Goal: Information Seeking & Learning: Learn about a topic

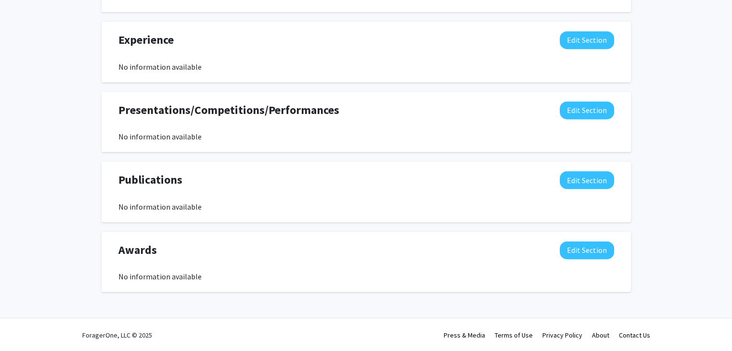
scroll to position [551, 0]
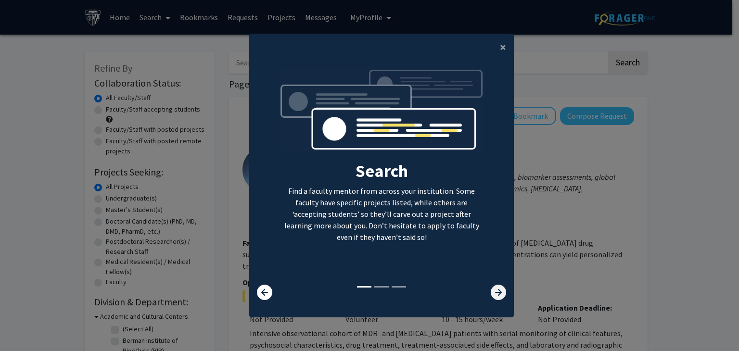
click at [493, 294] on icon at bounding box center [498, 292] width 15 height 15
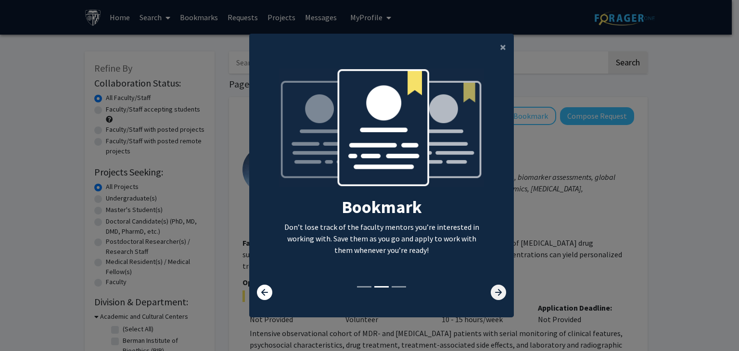
click at [493, 294] on icon at bounding box center [498, 292] width 15 height 15
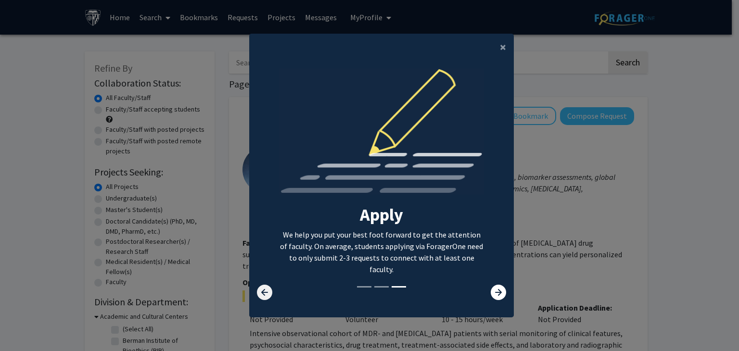
click at [266, 285] on icon at bounding box center [264, 292] width 15 height 15
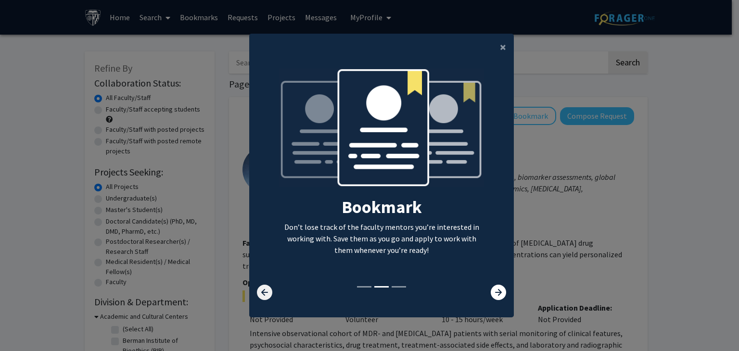
click at [266, 285] on icon at bounding box center [264, 292] width 15 height 15
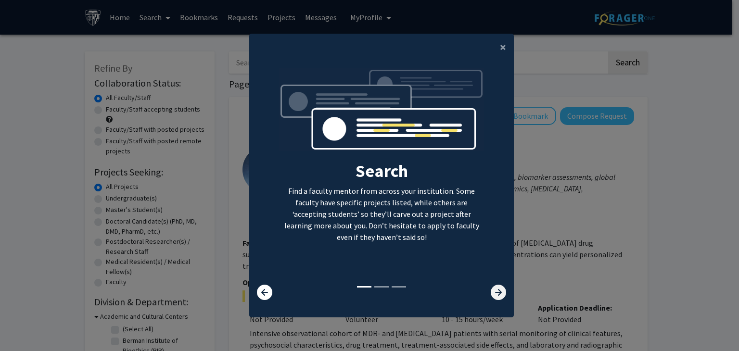
click at [491, 288] on icon at bounding box center [498, 292] width 15 height 15
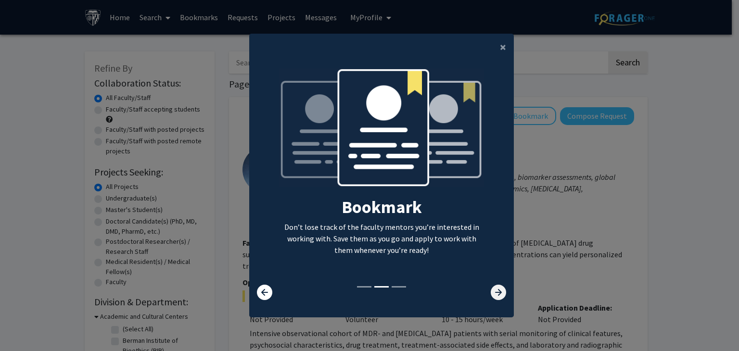
click at [491, 288] on icon at bounding box center [498, 292] width 15 height 15
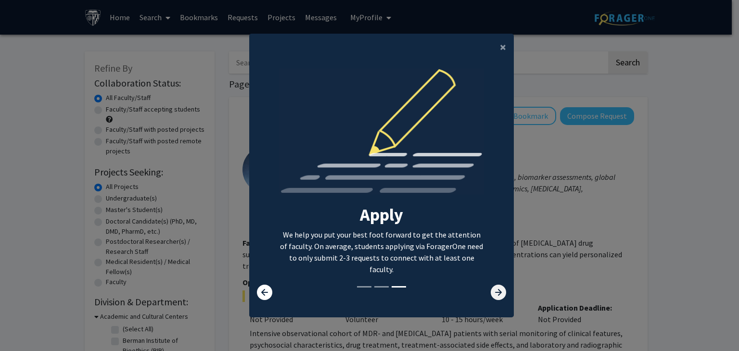
click at [491, 288] on icon at bounding box center [498, 292] width 15 height 15
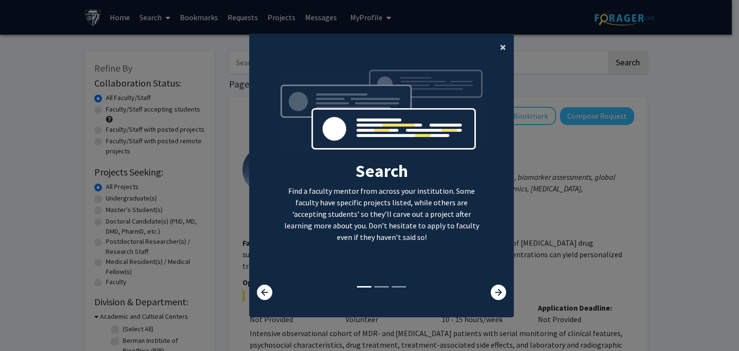
click at [496, 52] on button "×" at bounding box center [503, 47] width 22 height 27
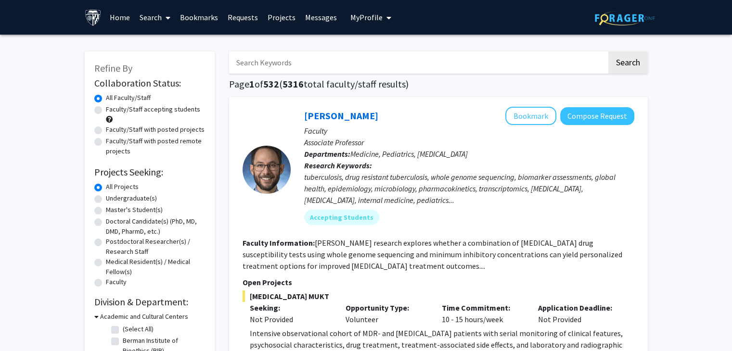
click at [106, 211] on label "Master's Student(s)" at bounding box center [134, 210] width 57 height 10
click at [106, 211] on input "Master's Student(s)" at bounding box center [109, 208] width 6 height 6
radio input "true"
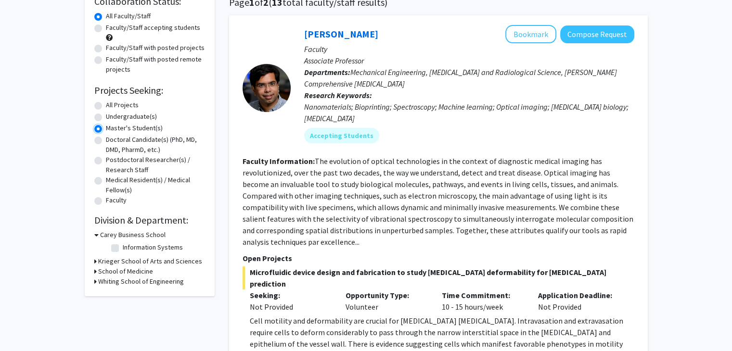
scroll to position [82, 0]
click at [105, 262] on h3 "Krieger School of Arts and Sciences" at bounding box center [150, 261] width 104 height 10
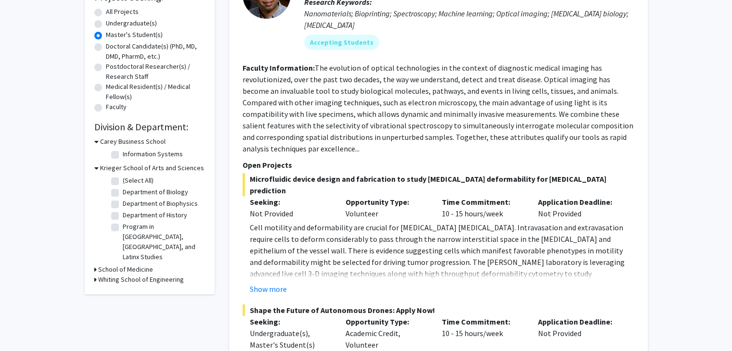
scroll to position [177, 0]
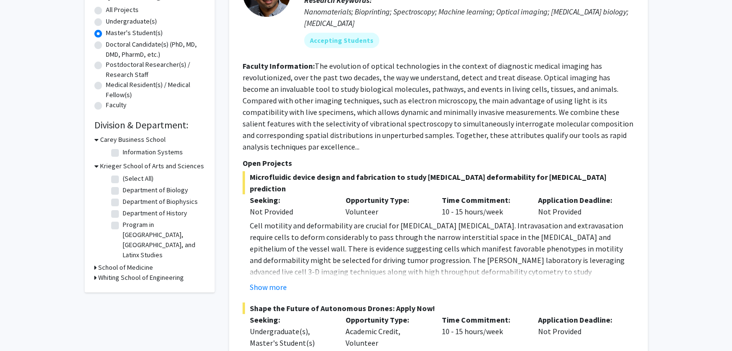
click at [123, 193] on label "Department of Biology" at bounding box center [155, 190] width 65 height 10
click at [123, 192] on input "Department of Biology" at bounding box center [126, 188] width 6 height 6
checkbox input "true"
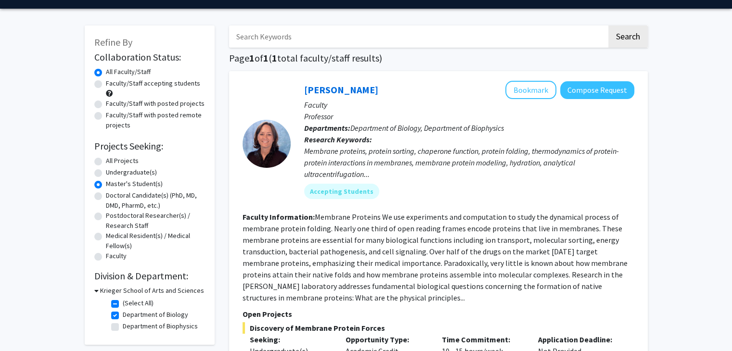
scroll to position [235, 0]
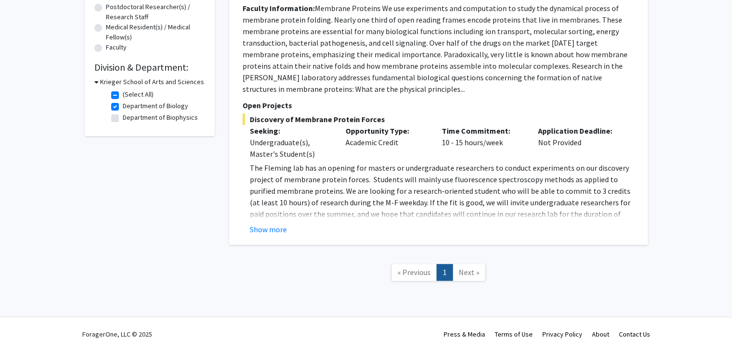
click at [464, 280] on link "Next »" at bounding box center [468, 272] width 33 height 17
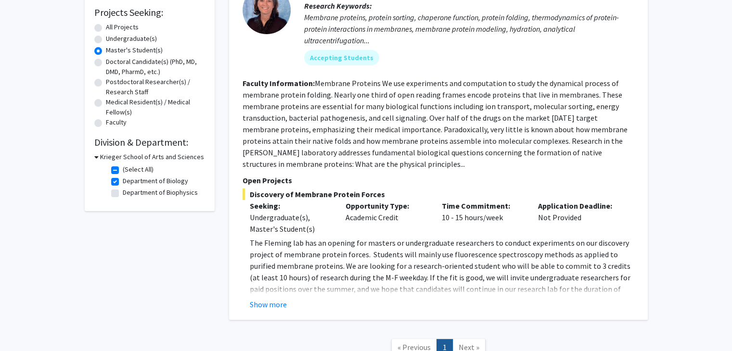
scroll to position [0, 0]
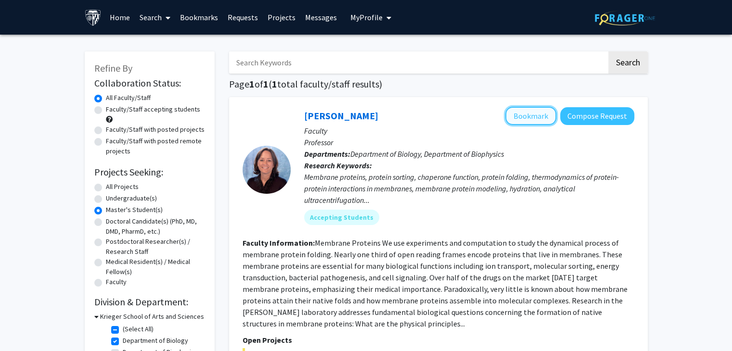
click at [532, 119] on button "Bookmark" at bounding box center [530, 116] width 51 height 18
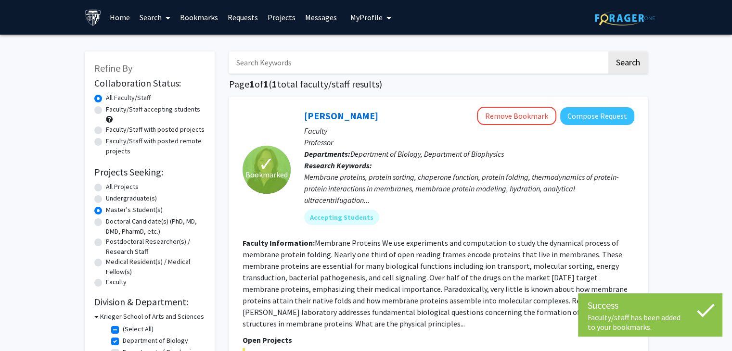
scroll to position [125, 0]
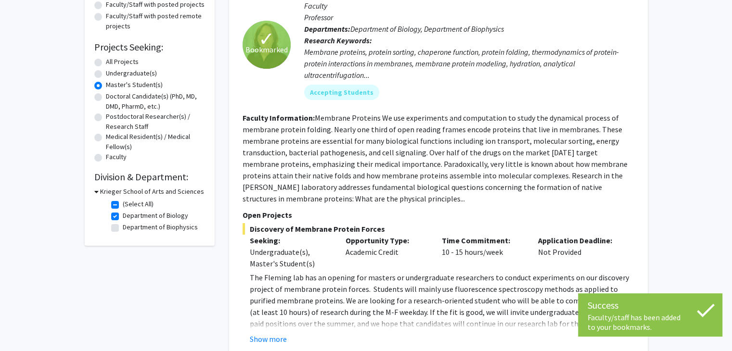
click at [98, 195] on div "Krieger School of Arts and Sciences" at bounding box center [149, 192] width 111 height 10
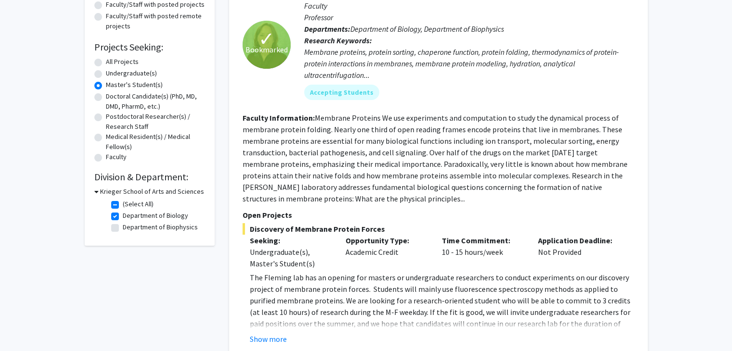
click at [96, 191] on icon at bounding box center [96, 192] width 4 height 10
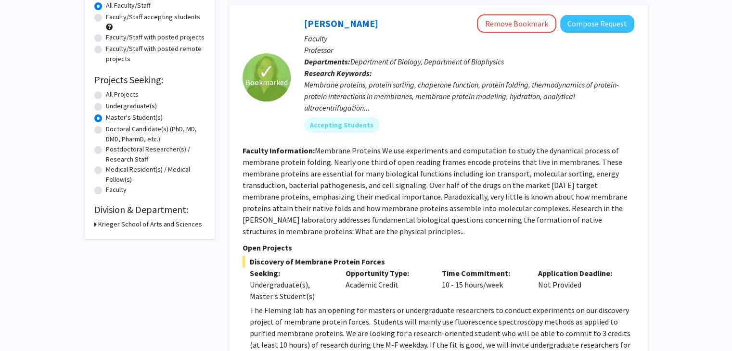
scroll to position [92, 0]
click at [101, 207] on h2 "Division & Department:" at bounding box center [149, 210] width 111 height 12
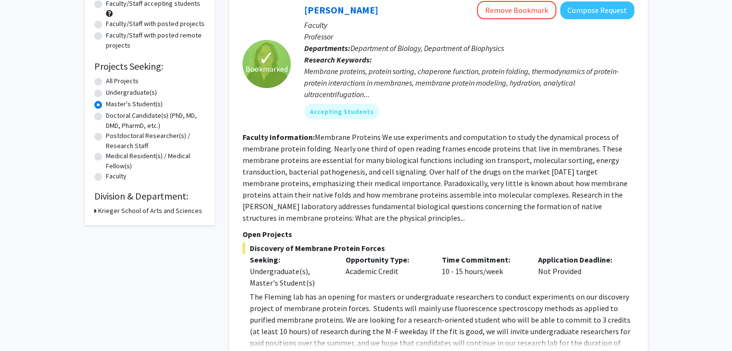
scroll to position [107, 0]
click at [94, 208] on icon at bounding box center [95, 210] width 2 height 10
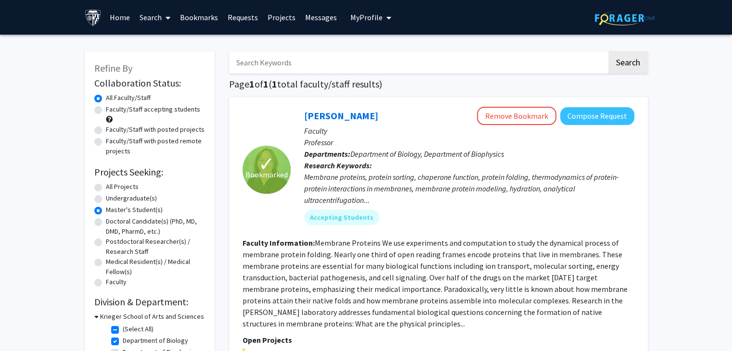
scroll to position [69, 0]
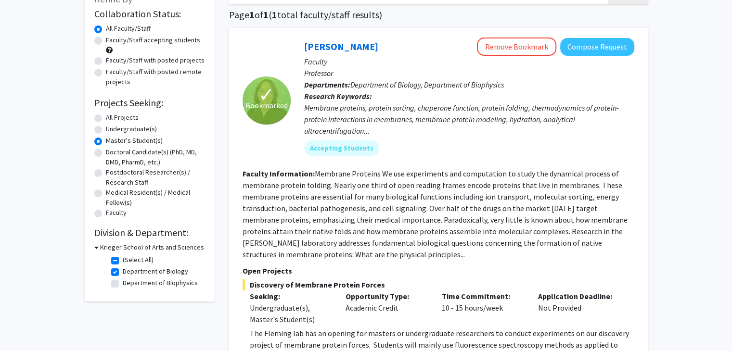
click at [123, 260] on label "(Select All)" at bounding box center [138, 260] width 31 height 10
click at [123, 260] on input "(Select All)" at bounding box center [126, 258] width 6 height 6
checkbox input "false"
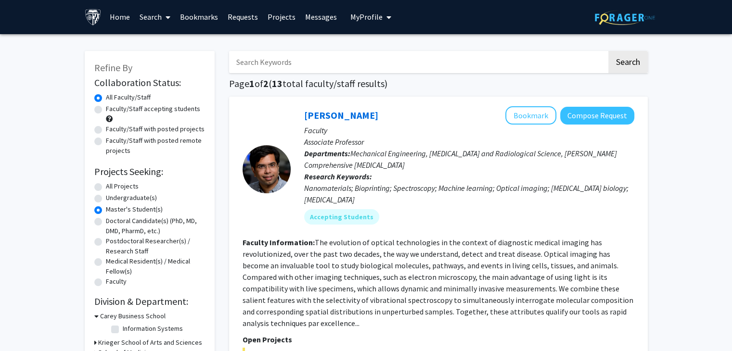
scroll to position [91, 0]
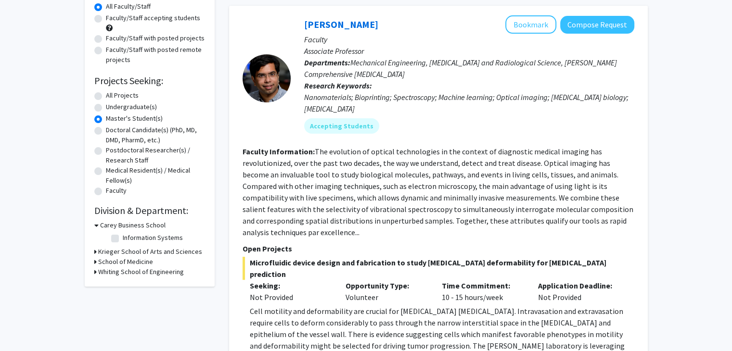
click at [103, 253] on h3 "Krieger School of Arts and Sciences" at bounding box center [150, 252] width 104 height 10
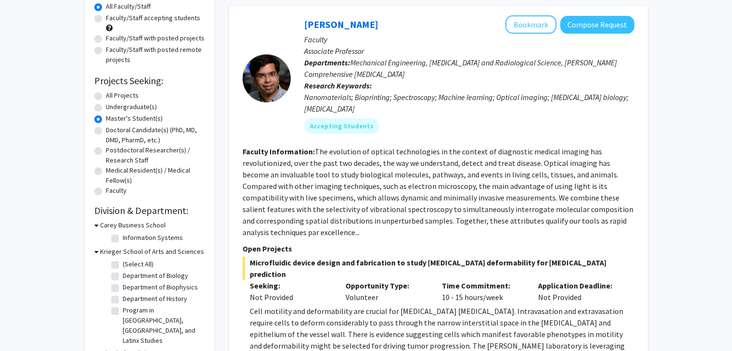
scroll to position [181, 0]
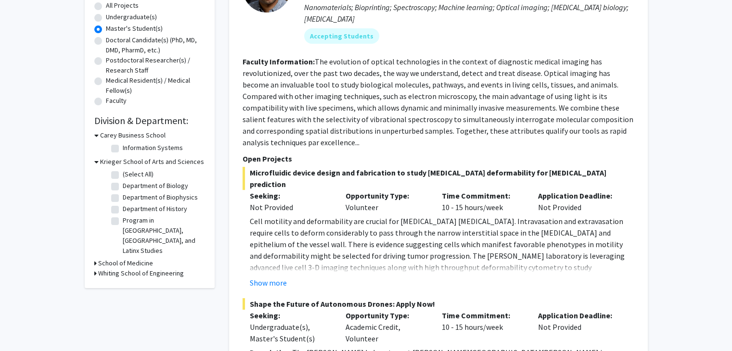
click at [103, 258] on h3 "School of Medicine" at bounding box center [125, 263] width 55 height 10
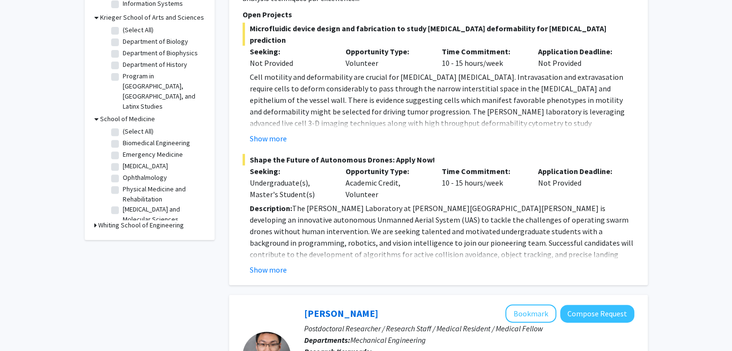
scroll to position [57, 0]
click at [99, 220] on h3 "Whiting School of Engineering" at bounding box center [141, 225] width 86 height 10
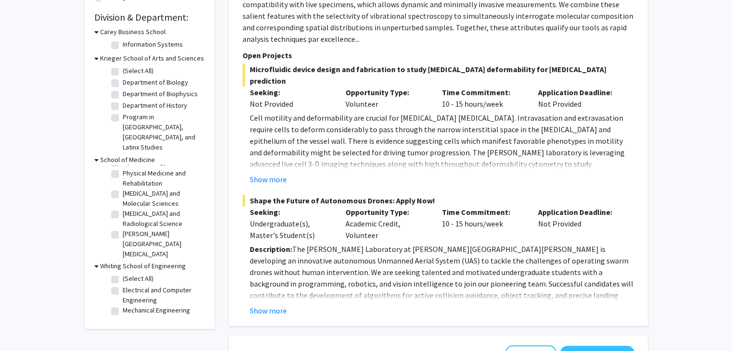
scroll to position [0, 0]
click at [123, 167] on label "(Select All)" at bounding box center [138, 172] width 31 height 10
click at [123, 167] on input "(Select All)" at bounding box center [126, 170] width 6 height 6
checkbox input "true"
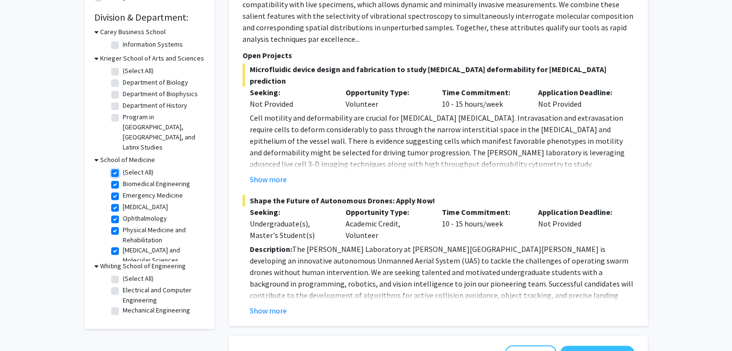
checkbox input "true"
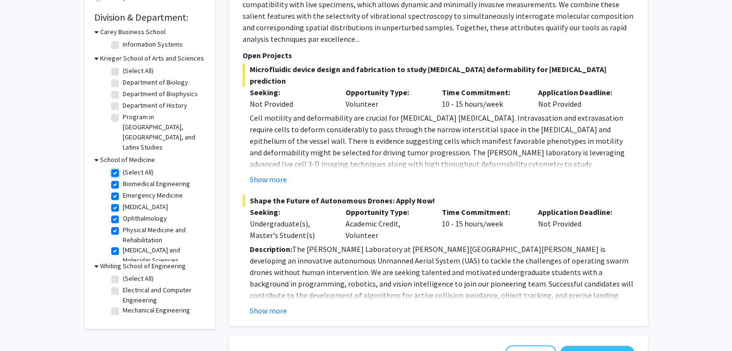
checkbox input "true"
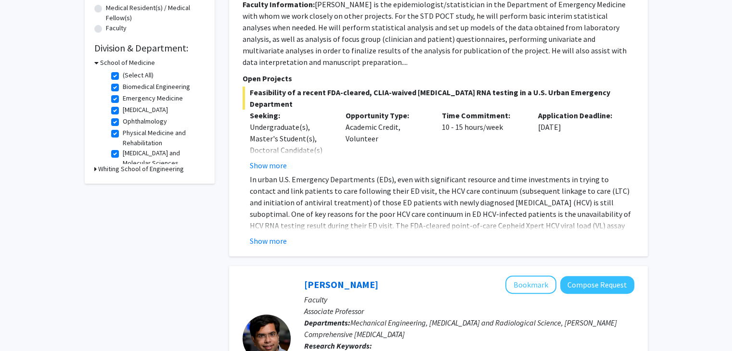
scroll to position [256, 0]
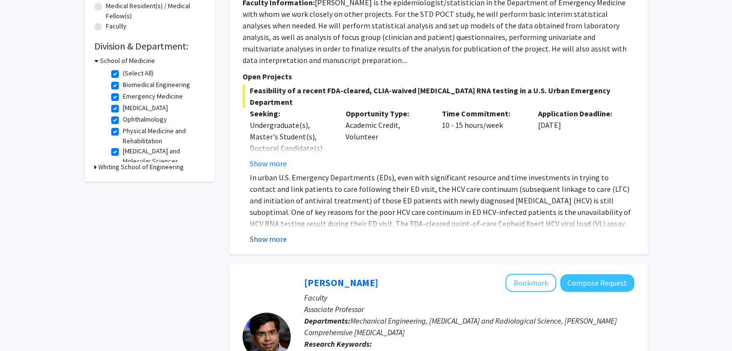
click at [267, 233] on button "Show more" at bounding box center [268, 239] width 37 height 12
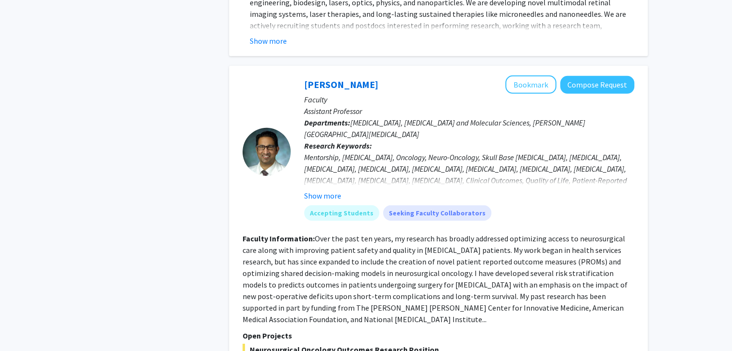
scroll to position [2995, 0]
click at [531, 75] on button "Bookmark" at bounding box center [530, 84] width 51 height 18
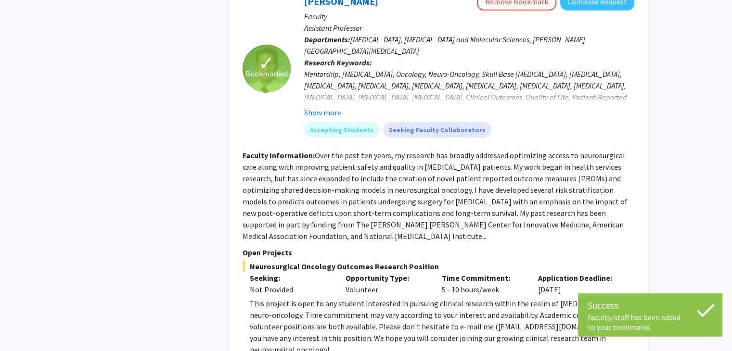
scroll to position [3190, 0]
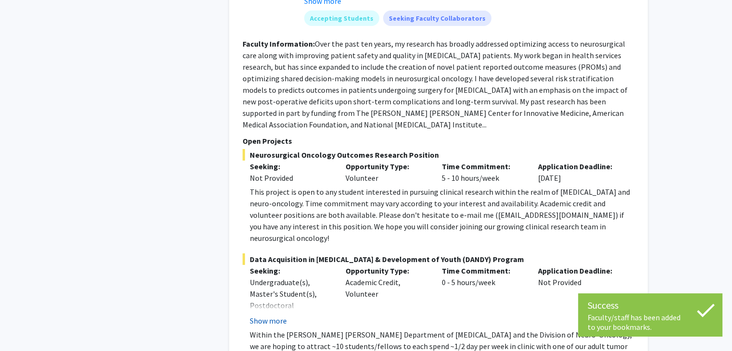
click at [265, 315] on button "Show more" at bounding box center [268, 321] width 37 height 12
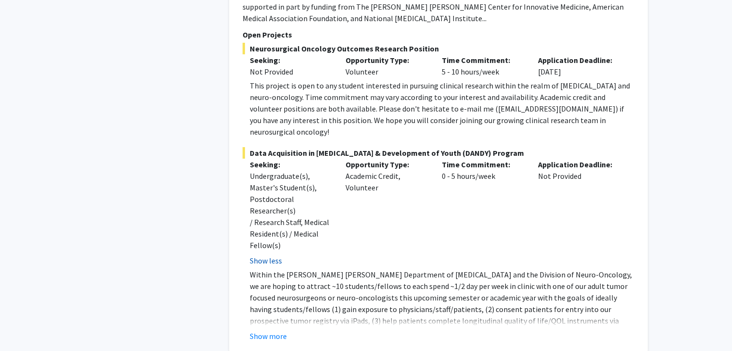
scroll to position [3296, 0]
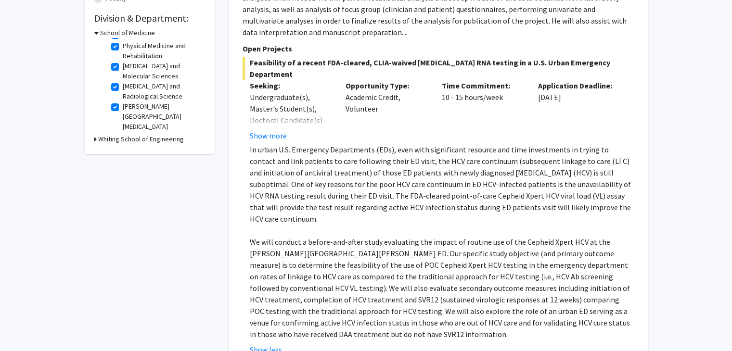
scroll to position [281, 0]
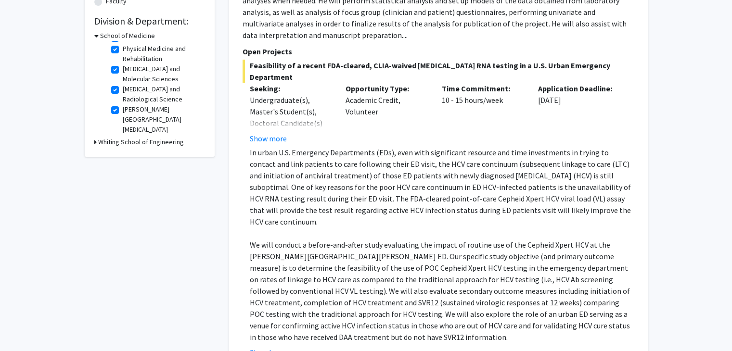
click at [103, 144] on h3 "Whiting School of Engineering" at bounding box center [141, 142] width 86 height 10
drag, startPoint x: 103, startPoint y: 144, endPoint x: 92, endPoint y: 164, distance: 22.2
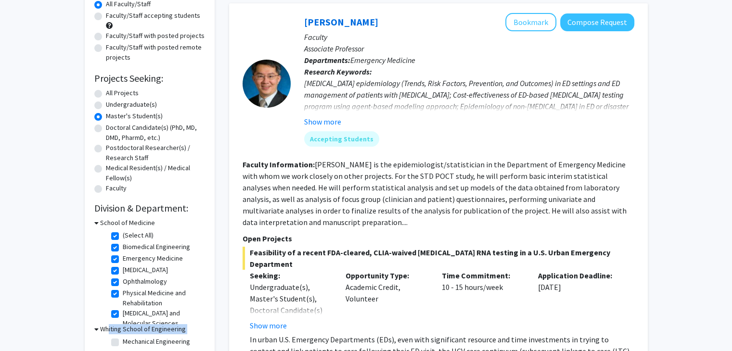
scroll to position [95, 0]
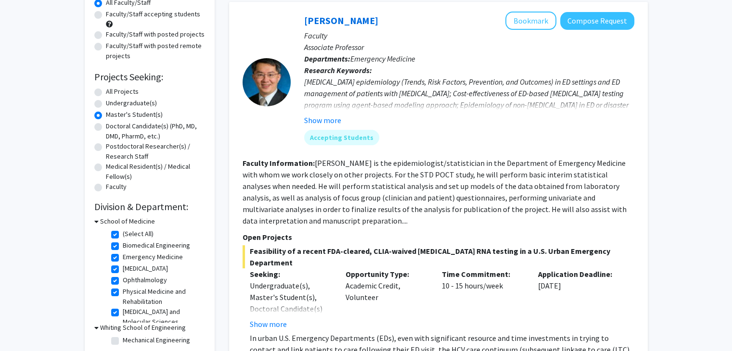
click at [123, 234] on label "(Select All)" at bounding box center [138, 234] width 31 height 10
click at [123, 234] on input "(Select All)" at bounding box center [126, 232] width 6 height 6
checkbox input "false"
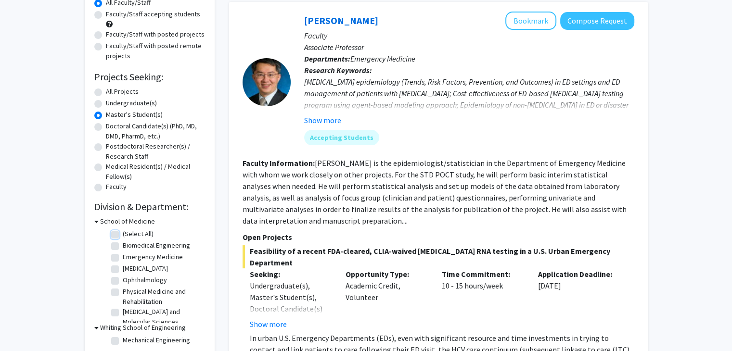
checkbox input "false"
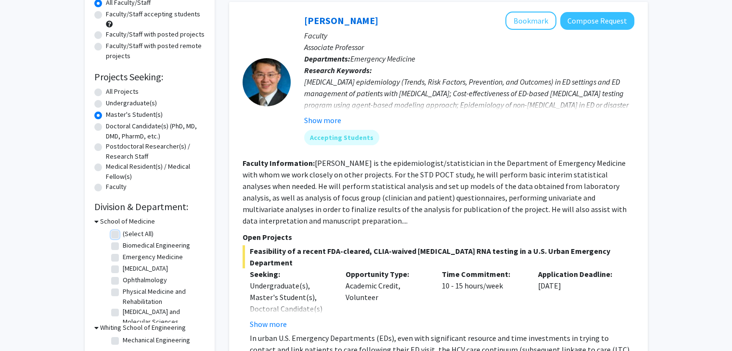
checkbox input "false"
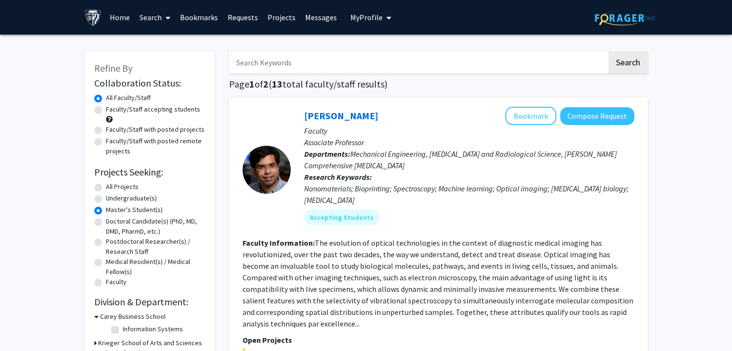
scroll to position [88, 0]
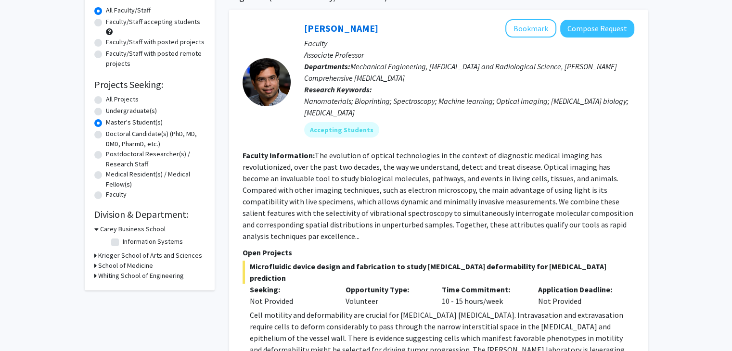
click at [110, 255] on h3 "Krieger School of Arts and Sciences" at bounding box center [150, 256] width 104 height 10
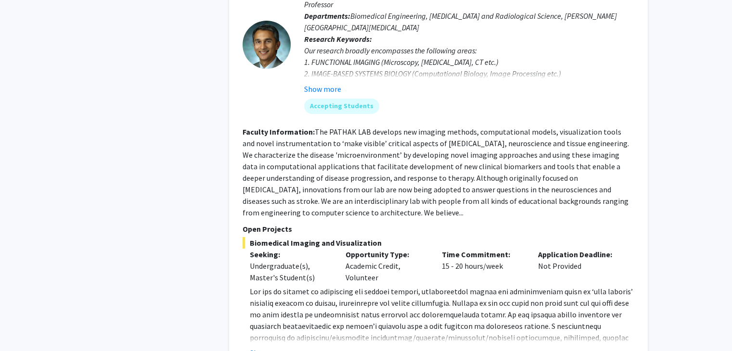
scroll to position [3463, 0]
click at [266, 347] on button "Show more" at bounding box center [268, 353] width 37 height 12
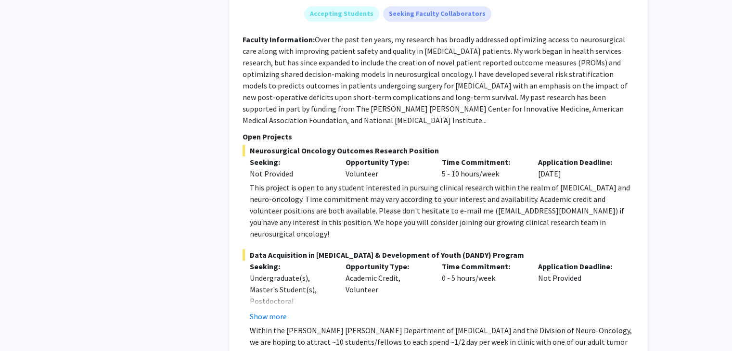
scroll to position [4451, 0]
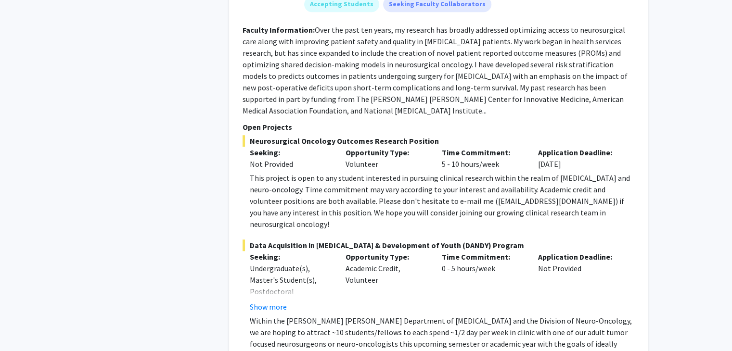
scroll to position [4461, 0]
click at [264, 301] on button "Show more" at bounding box center [268, 307] width 37 height 12
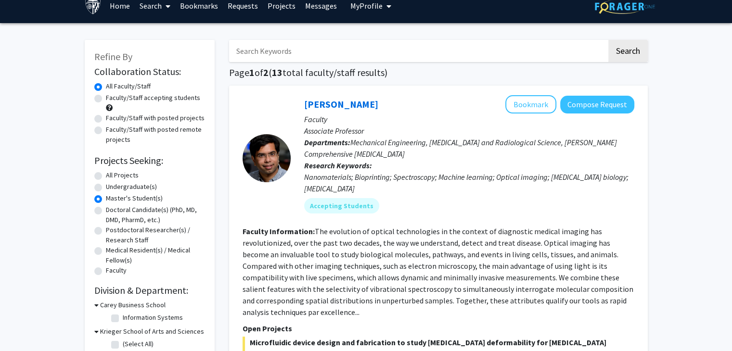
scroll to position [0, 0]
